Goal: Transaction & Acquisition: Book appointment/travel/reservation

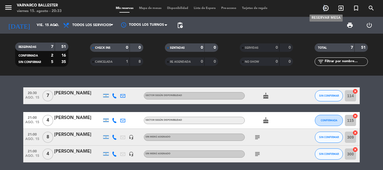
click at [325, 10] on icon "add_circle_outline" at bounding box center [326, 8] width 7 height 7
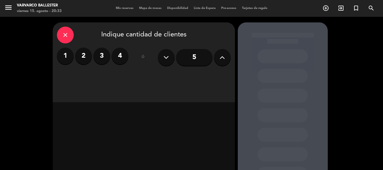
click at [107, 56] on label "3" at bounding box center [101, 56] width 17 height 17
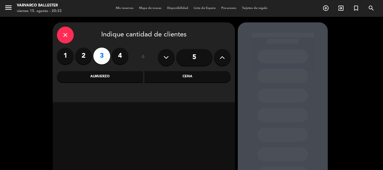
click at [175, 79] on div "Cena" at bounding box center [188, 76] width 86 height 11
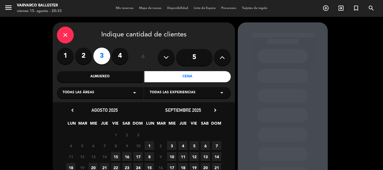
click at [138, 157] on span "17" at bounding box center [138, 156] width 9 height 9
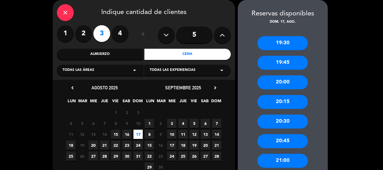
click at [297, 117] on div "20:30" at bounding box center [283, 122] width 51 height 14
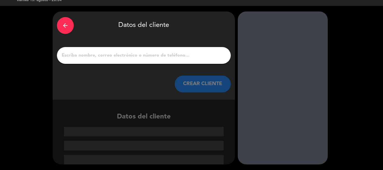
click at [186, 51] on div at bounding box center [144, 55] width 174 height 17
click at [185, 55] on input "1" at bounding box center [144, 56] width 166 height 8
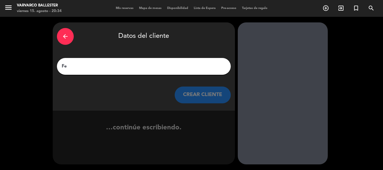
scroll to position [0, 0]
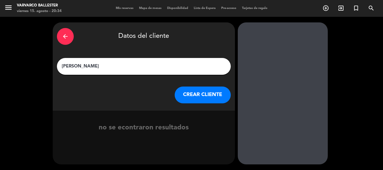
type input "[PERSON_NAME]"
click at [189, 95] on button "CREAR CLIENTE" at bounding box center [203, 95] width 56 height 17
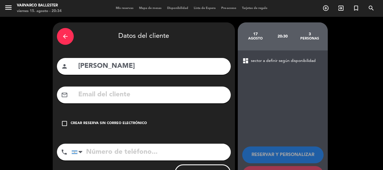
click at [134, 124] on div "Crear reserva sin correo electrónico" at bounding box center [109, 124] width 76 height 6
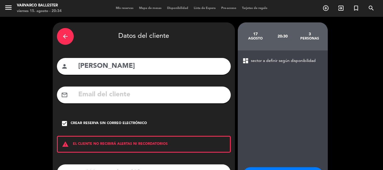
scroll to position [28, 0]
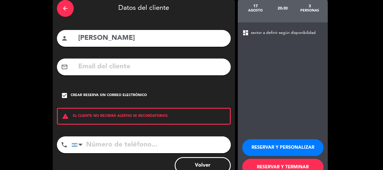
click at [176, 143] on input "tel" at bounding box center [151, 145] width 159 height 17
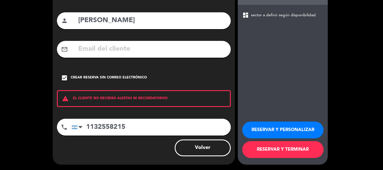
scroll to position [46, 0]
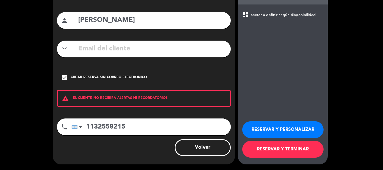
type input "1132558215"
click at [280, 148] on button "RESERVAR Y TERMINAR" at bounding box center [282, 149] width 81 height 17
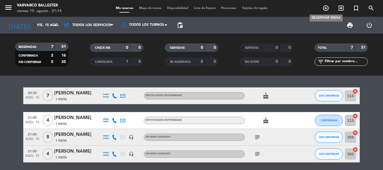
click at [326, 10] on icon "add_circle_outline" at bounding box center [326, 8] width 7 height 7
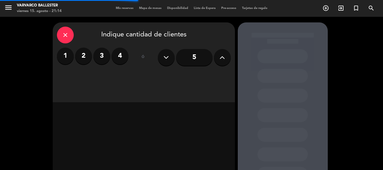
click at [114, 55] on label "4" at bounding box center [120, 56] width 17 height 17
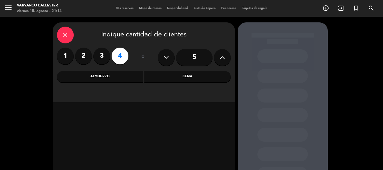
drag, startPoint x: 165, startPoint y: 79, endPoint x: 160, endPoint y: 81, distance: 5.4
click at [165, 79] on div "Cena" at bounding box center [188, 76] width 86 height 11
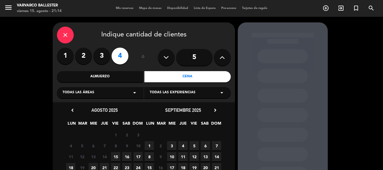
click at [124, 155] on span "16" at bounding box center [126, 156] width 9 height 9
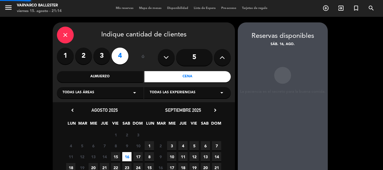
scroll to position [22, 0]
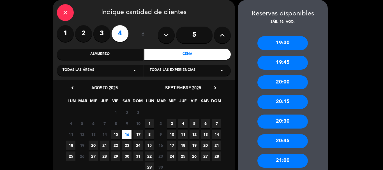
click at [281, 156] on div "21:00" at bounding box center [283, 161] width 51 height 14
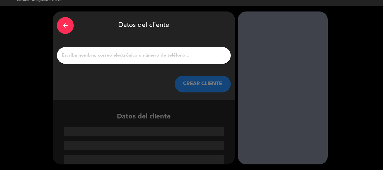
scroll to position [11, 0]
click at [182, 53] on input "1" at bounding box center [144, 56] width 166 height 8
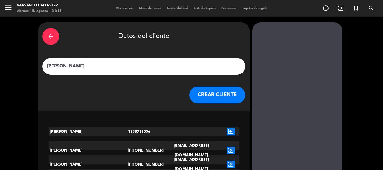
type input "[PERSON_NAME]"
click at [189, 93] on button "CREAR CLIENTE" at bounding box center [217, 95] width 56 height 17
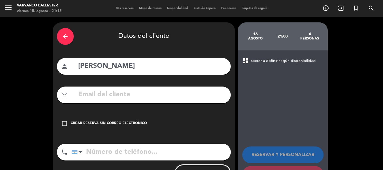
drag, startPoint x: 150, startPoint y: 101, endPoint x: 141, endPoint y: 118, distance: 19.5
click at [150, 102] on div "mail_outline" at bounding box center [144, 95] width 174 height 17
click at [131, 126] on div "Crear reserva sin correo electrónico" at bounding box center [109, 124] width 76 height 6
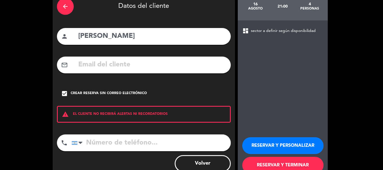
scroll to position [46, 0]
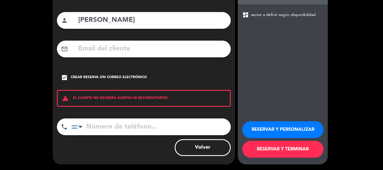
click at [150, 125] on input "tel" at bounding box center [151, 127] width 159 height 17
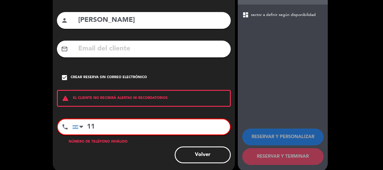
click at [181, 129] on input "11" at bounding box center [151, 127] width 158 height 15
type input "1"
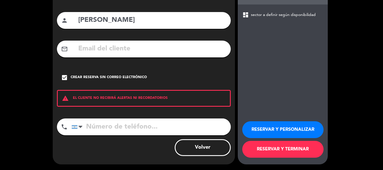
paste input "114157 4157"
type input "114157 4157"
click at [300, 146] on button "RESERVAR Y TERMINAR" at bounding box center [282, 149] width 81 height 17
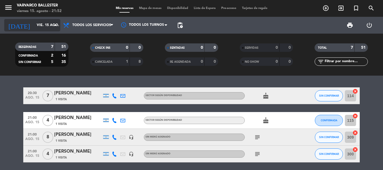
click at [34, 25] on input "vie. 15 ago." at bounding box center [57, 25] width 47 height 10
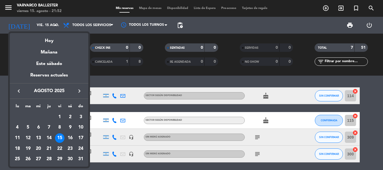
drag, startPoint x: 54, startPoint y: 51, endPoint x: 82, endPoint y: 83, distance: 42.5
click at [54, 51] on div "Mañana" at bounding box center [49, 51] width 79 height 12
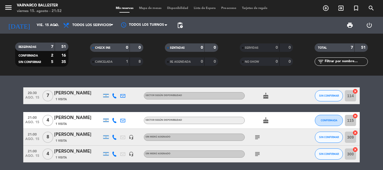
type input "sáb. 16 ago."
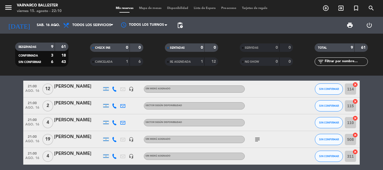
scroll to position [120, 0]
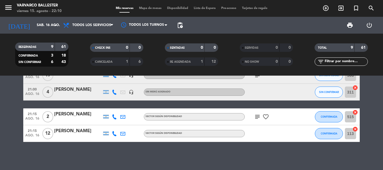
click at [257, 118] on icon "subject" at bounding box center [257, 117] width 7 height 7
